Goal: Transaction & Acquisition: Purchase product/service

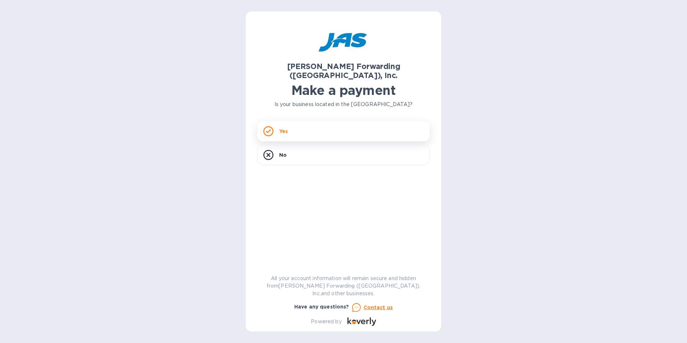
click at [284, 128] on p "Yes" at bounding box center [283, 131] width 9 height 7
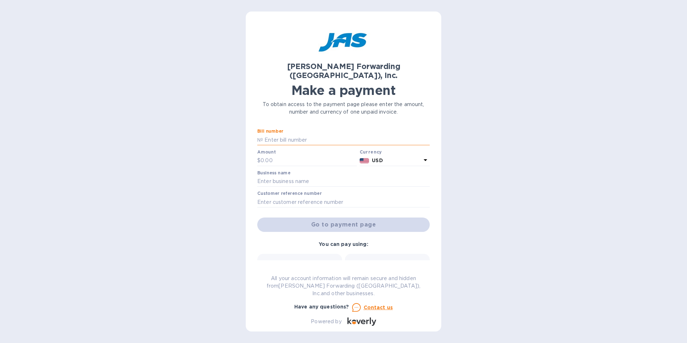
click at [265, 134] on input "text" at bounding box center [346, 139] width 167 height 11
drag, startPoint x: 320, startPoint y: 131, endPoint x: 254, endPoint y: 131, distance: 65.8
click at [254, 131] on div "[PERSON_NAME] Forwarding ([GEOGRAPHIC_DATA]), Inc. Make a payment To obtain acc…" at bounding box center [343, 171] width 195 height 320
type input "LAX503367317, LAX503365063"
click at [273, 155] on input "text" at bounding box center [309, 160] width 96 height 11
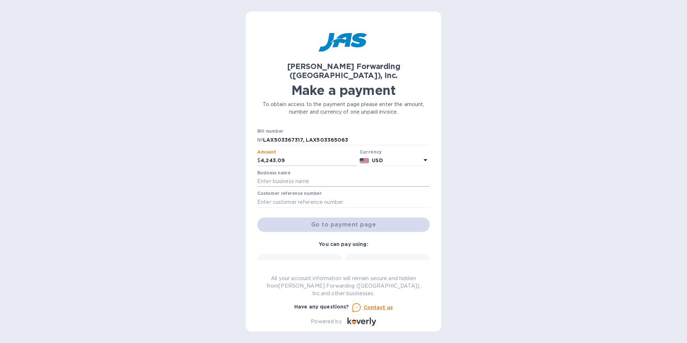
type input "4,243.09"
click at [285, 176] on input "text" at bounding box center [343, 181] width 172 height 11
type input "PREMIER MAGNETICS"
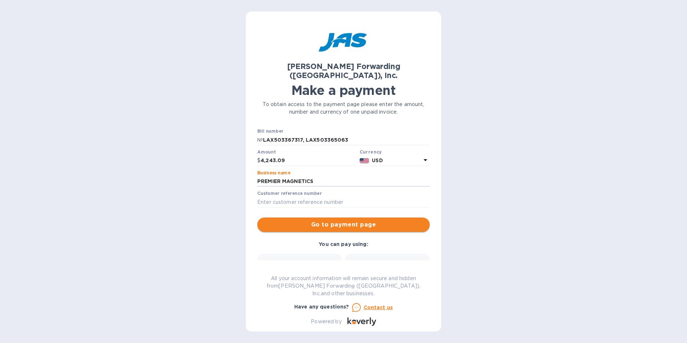
click at [347, 220] on span "Go to payment page" at bounding box center [343, 224] width 161 height 9
